Goal: Book appointment/travel/reservation

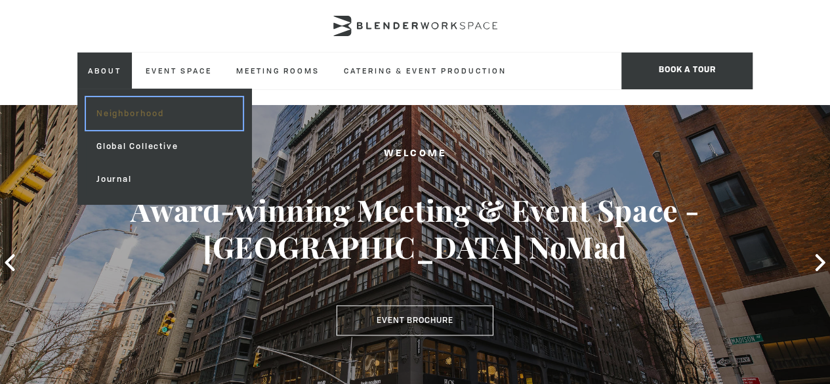
click at [142, 117] on link "Neighborhood" at bounding box center [164, 113] width 157 height 33
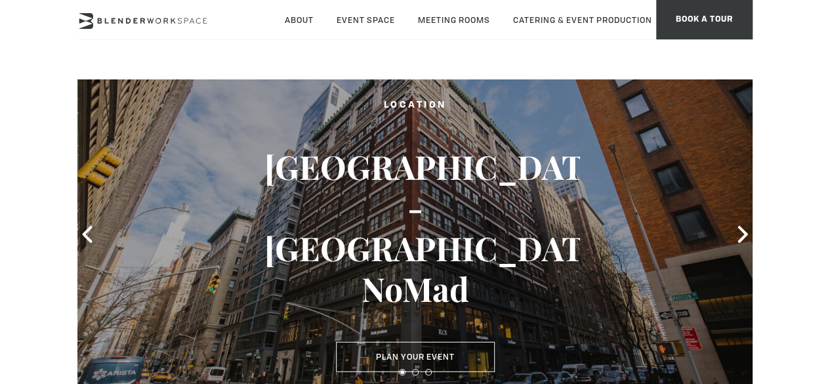
type div "2025-09-02"
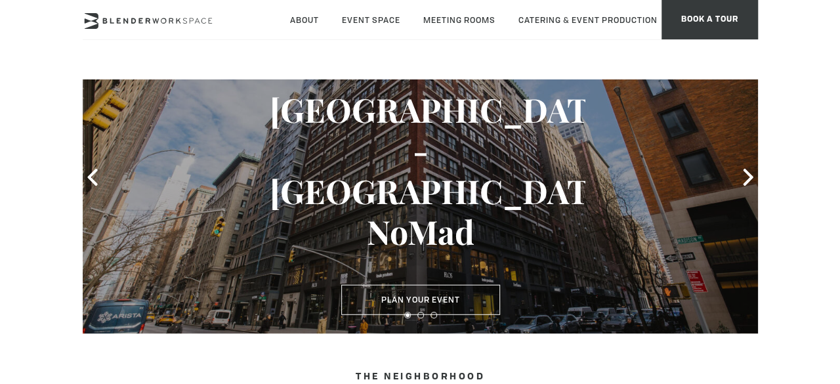
scroll to position [66, 0]
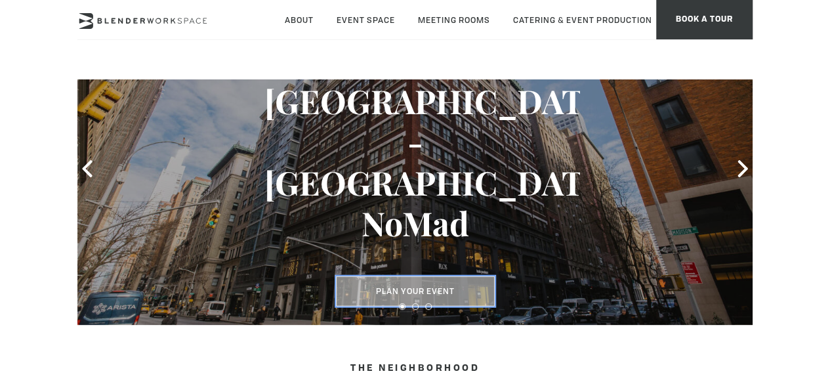
click at [427, 278] on button "Plan Your Event" at bounding box center [415, 291] width 159 height 30
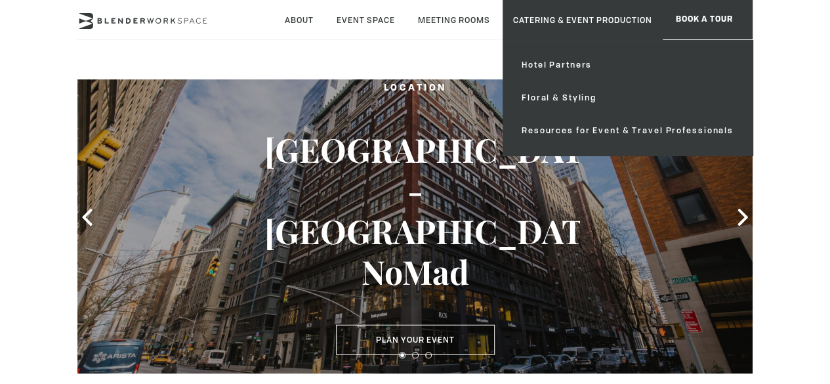
scroll to position [0, 0]
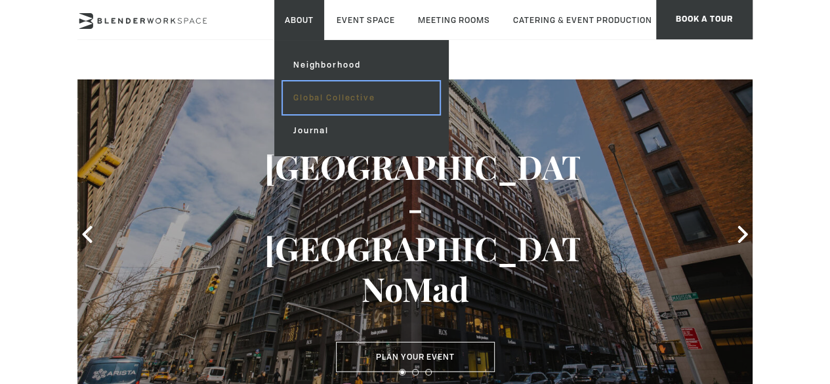
click at [346, 98] on link "Global Collective" at bounding box center [361, 97] width 157 height 33
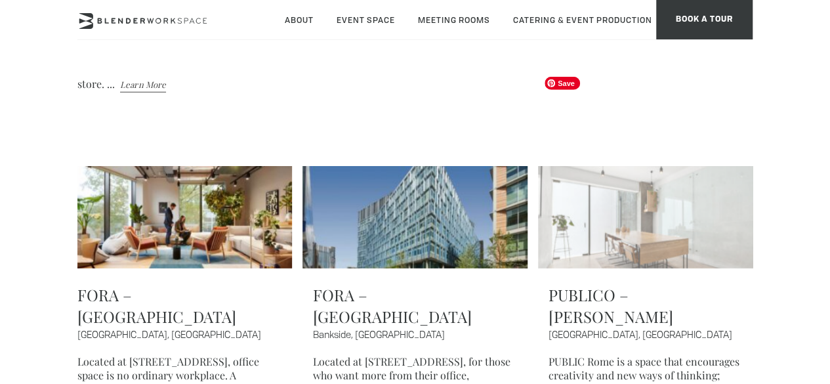
scroll to position [1837, 0]
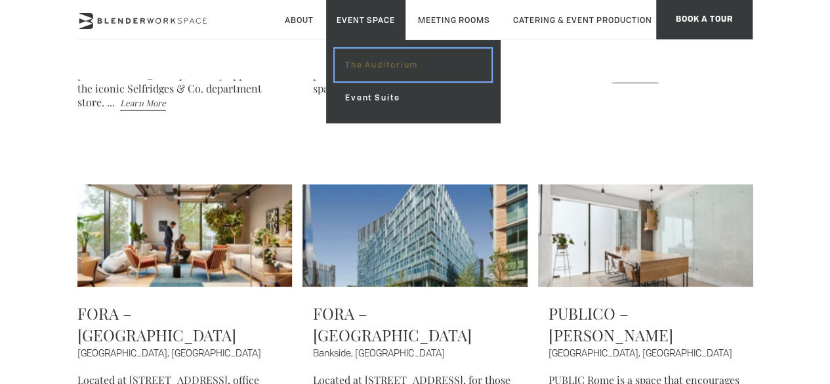
click at [401, 60] on link "The Auditorium" at bounding box center [413, 65] width 157 height 33
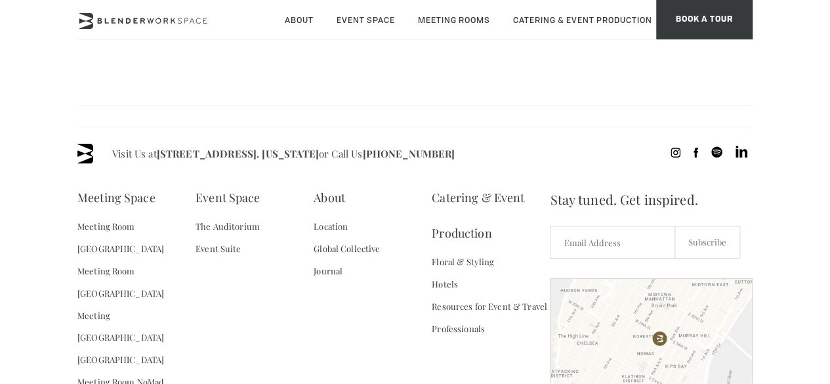
scroll to position [1181, 0]
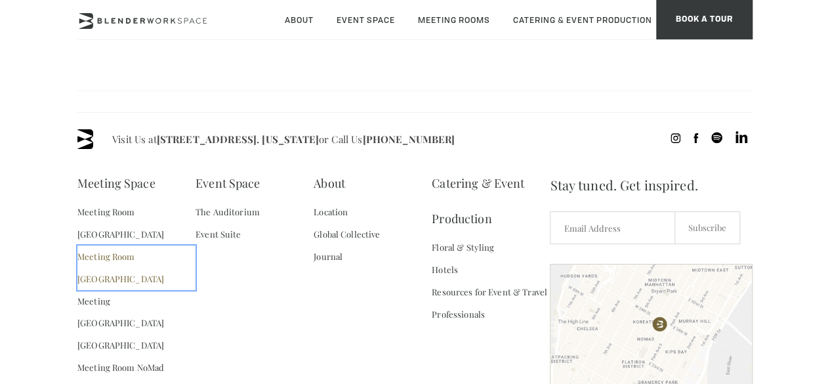
click at [132, 245] on link "Meeting Room [GEOGRAPHIC_DATA]" at bounding box center [136, 267] width 118 height 45
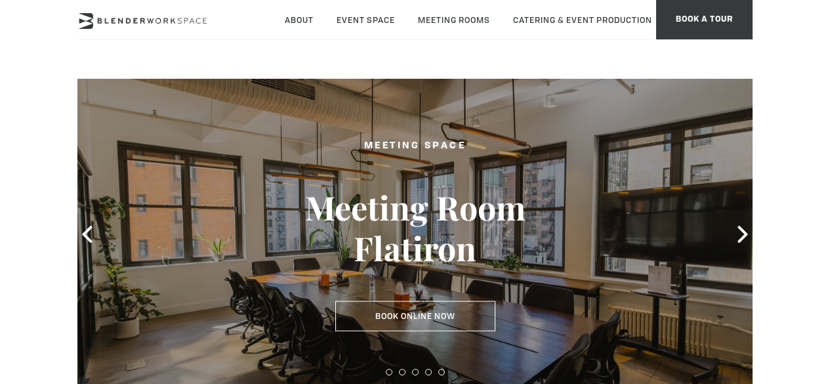
type div "[DATE]"
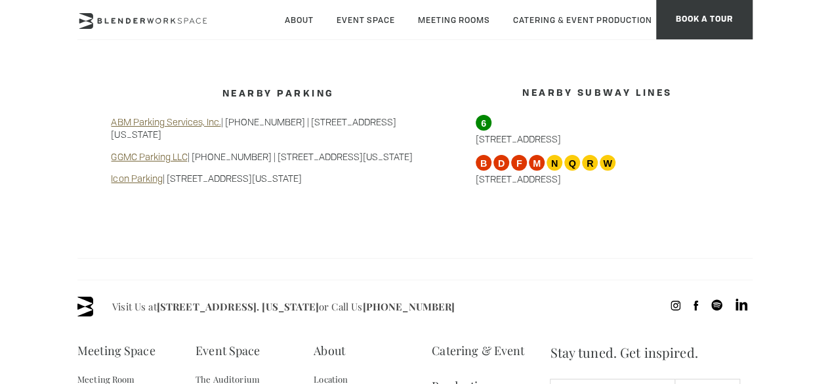
scroll to position [1330, 0]
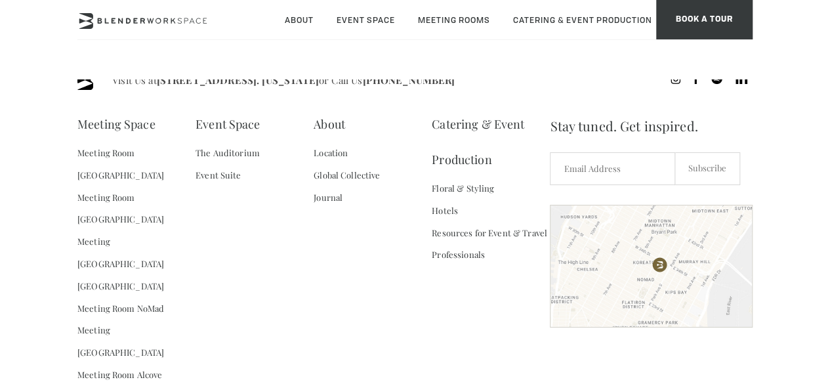
scroll to position [1160, 0]
